Goal: Task Accomplishment & Management: Complete application form

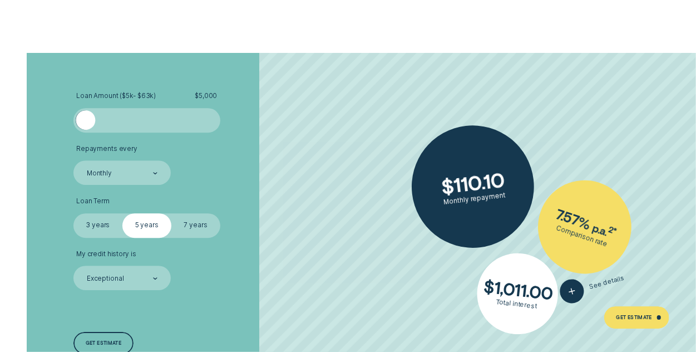
scroll to position [1669, 0]
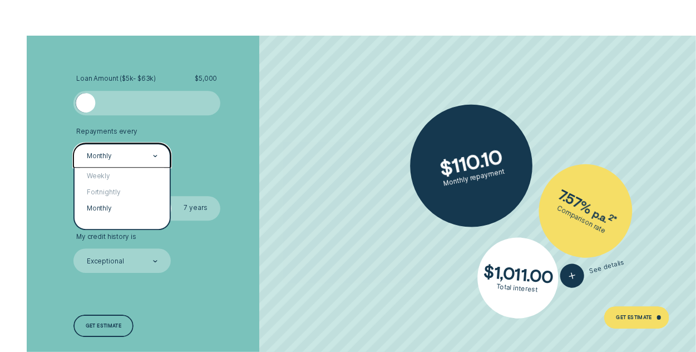
click at [154, 156] on icon at bounding box center [155, 156] width 4 height 2
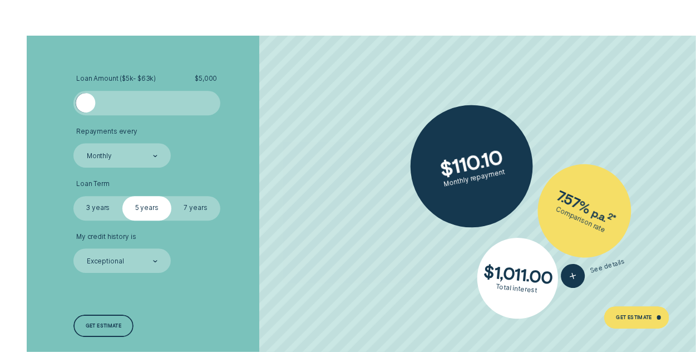
click at [215, 166] on li "Repayments every Monthly" at bounding box center [185, 147] width 224 height 41
click at [92, 206] on label "3 years" at bounding box center [97, 208] width 49 height 24
click at [73, 196] on input "3 years" at bounding box center [73, 196] width 0 height 0
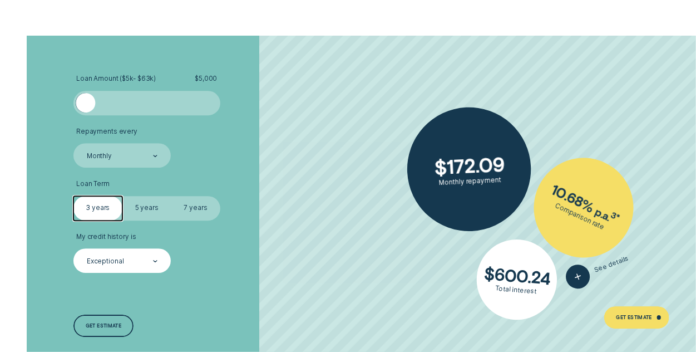
click at [153, 260] on icon at bounding box center [155, 261] width 4 height 2
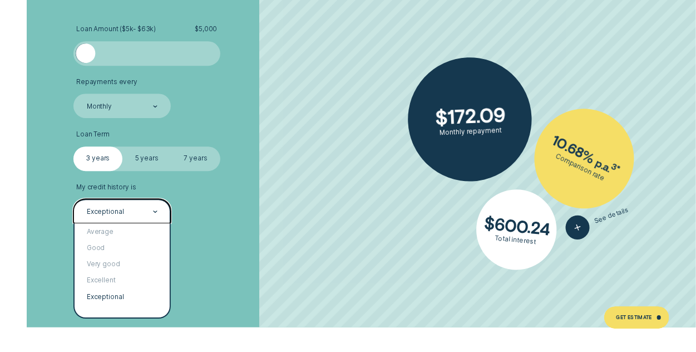
scroll to position [1780, 0]
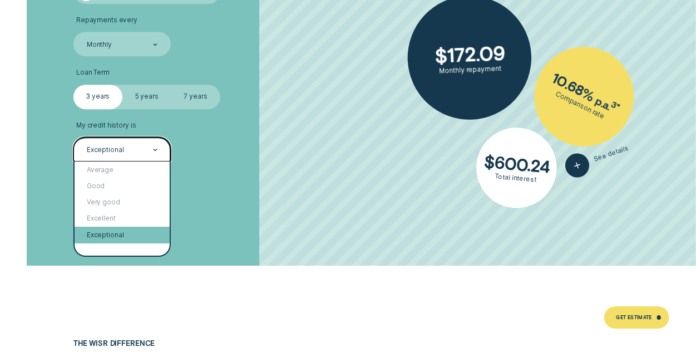
click at [121, 232] on div "Exceptional" at bounding box center [122, 234] width 95 height 16
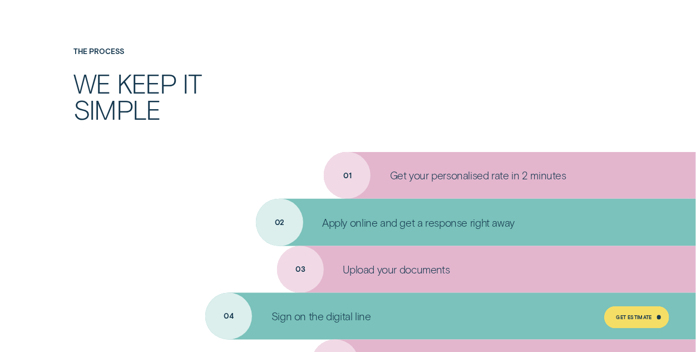
scroll to position [2837, 0]
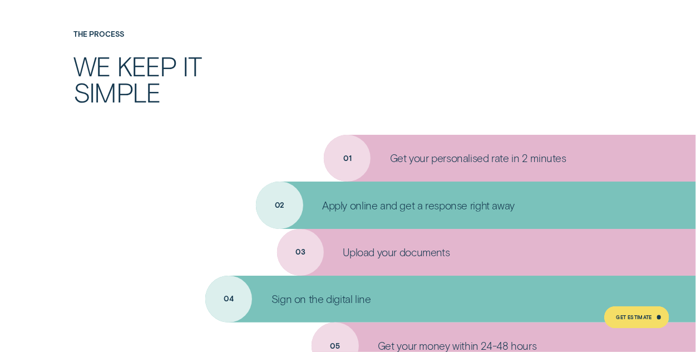
click at [282, 206] on div "Apply online and get a response right away" at bounding box center [476, 204] width 440 height 47
click at [324, 208] on p "Apply online and get a response right away" at bounding box center [418, 205] width 193 height 13
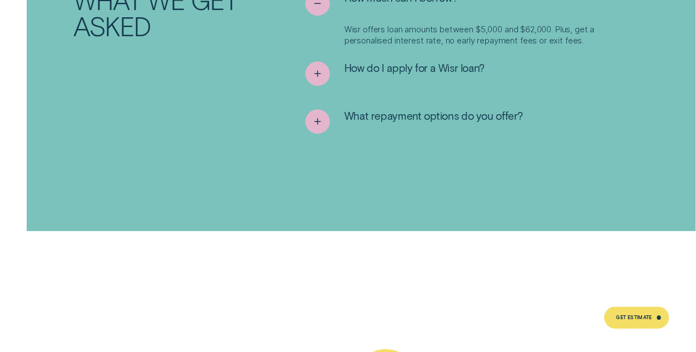
scroll to position [3780, 0]
